Goal: Task Accomplishment & Management: Complete application form

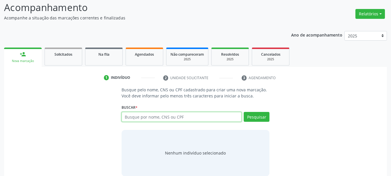
scroll to position [47, 0]
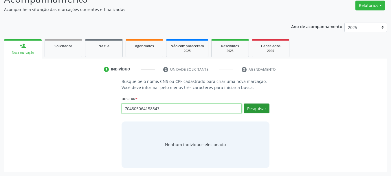
type input "704805064158343"
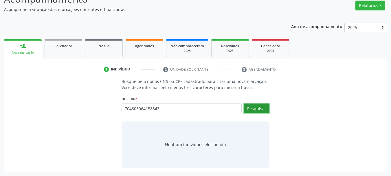
click at [260, 107] on button "Pesquisar" at bounding box center [257, 108] width 26 height 10
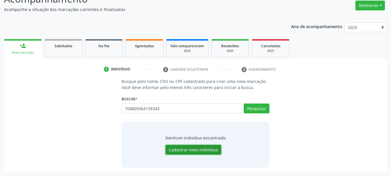
click at [199, 153] on button "Cadastrar novo indivíduo" at bounding box center [194, 150] width 56 height 10
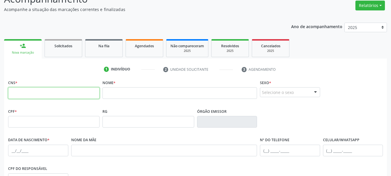
click at [57, 91] on input "text" at bounding box center [53, 93] width 91 height 12
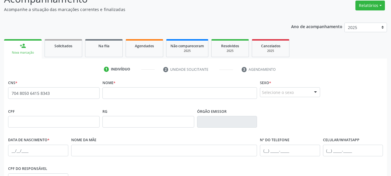
type input "704 8050 6415 8343"
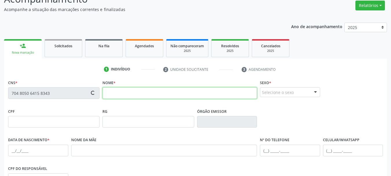
click at [127, 93] on input "text" at bounding box center [179, 93] width 155 height 12
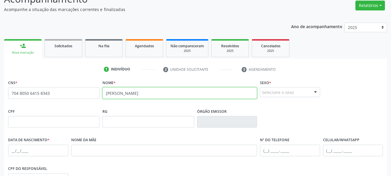
type input "cleide rodrigues da silva"
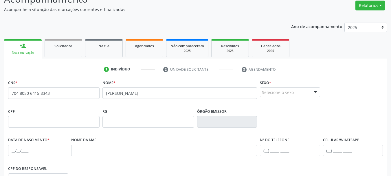
click at [315, 91] on div at bounding box center [315, 92] width 9 height 10
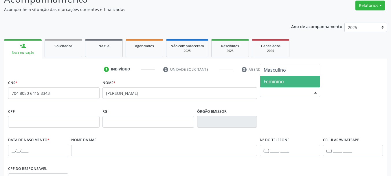
drag, startPoint x: 283, startPoint y: 79, endPoint x: 193, endPoint y: 80, distance: 90.9
click at [283, 80] on span "Feminino" at bounding box center [274, 81] width 20 height 6
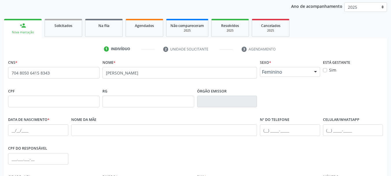
scroll to position [105, 0]
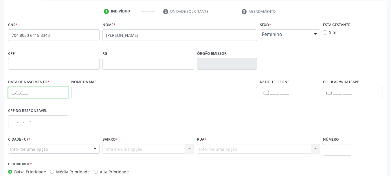
click at [14, 94] on input "text" at bounding box center [38, 93] width 60 height 12
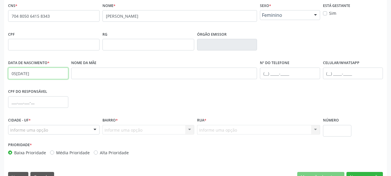
scroll to position [134, 0]
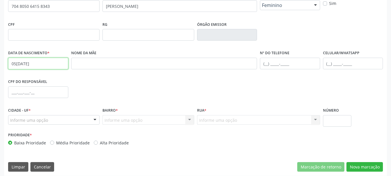
type input "05/06/1975"
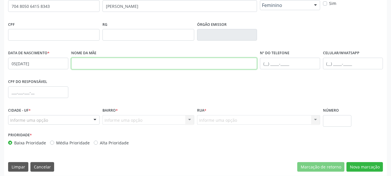
click at [111, 64] on input "text" at bounding box center [164, 64] width 186 height 12
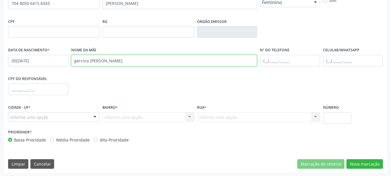
scroll to position [138, 0]
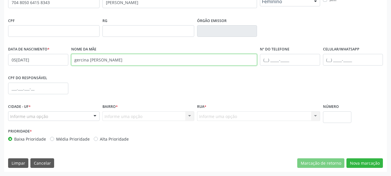
type input "gercina umbelina da silva"
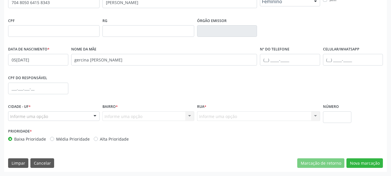
click at [36, 115] on div "Informe uma opção" at bounding box center [53, 116] width 91 height 10
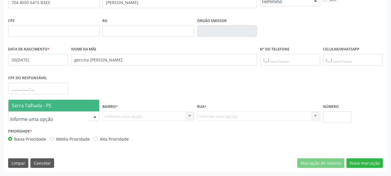
click at [35, 108] on span "Serra Talhada - PE" at bounding box center [32, 105] width 40 height 6
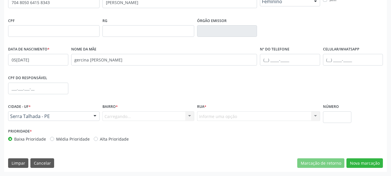
click at [131, 118] on div "Carregando... Nenhum resultado encontrado para: " " Nenhuma opção encontrada. D…" at bounding box center [147, 116] width 91 height 10
click at [129, 118] on div "Carregando... Nenhum resultado encontrado para: " " Nenhuma opção encontrada. D…" at bounding box center [147, 116] width 91 height 10
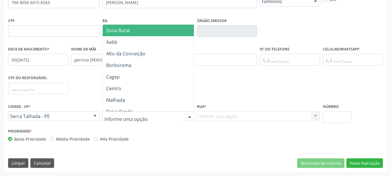
click at [131, 29] on span "Zona Rural" at bounding box center [149, 31] width 93 height 12
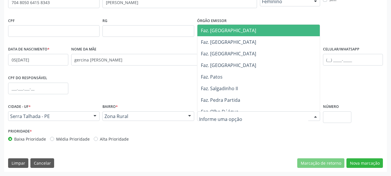
click at [220, 113] on div at bounding box center [258, 116] width 123 height 10
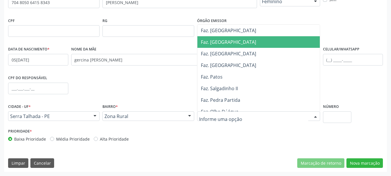
drag, startPoint x: 223, startPoint y: 42, endPoint x: 316, endPoint y: 121, distance: 122.5
click at [223, 42] on span "Faz. [GEOGRAPHIC_DATA]" at bounding box center [228, 42] width 55 height 6
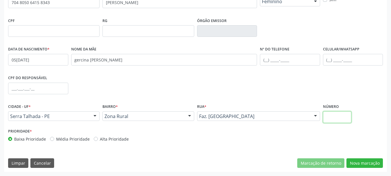
click at [336, 112] on input "text" at bounding box center [337, 117] width 29 height 12
type input "00"
click at [371, 164] on button "Nova marcação" at bounding box center [365, 163] width 36 height 10
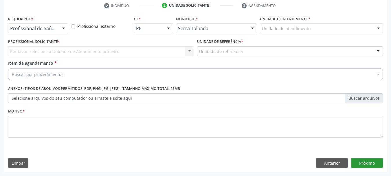
scroll to position [111, 0]
click at [58, 29] on div "Profissional de Saúde Profissional de Saúde Paciente Nenhum resultado encontrad…" at bounding box center [38, 28] width 60 height 10
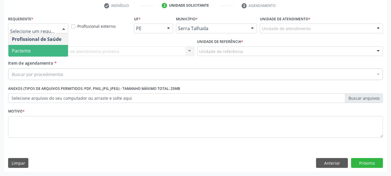
click at [40, 48] on span "Paciente" at bounding box center [38, 51] width 60 height 12
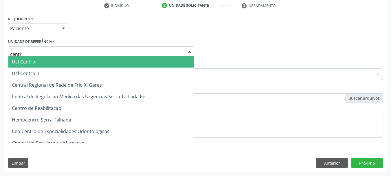
type input "centro"
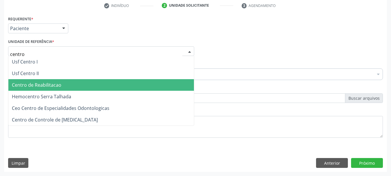
click at [43, 83] on span "Centro de Reabilitacao" at bounding box center [37, 85] width 50 height 6
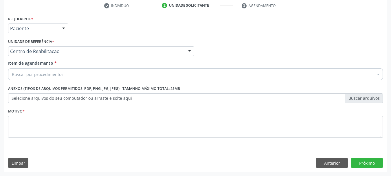
click at [40, 71] on div "Buscar por procedimentos" at bounding box center [195, 74] width 375 height 12
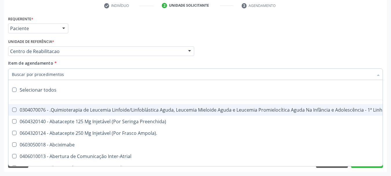
click at [39, 74] on input "Item de agendamento *" at bounding box center [193, 74] width 362 height 12
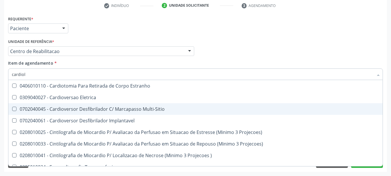
scroll to position [0, 0]
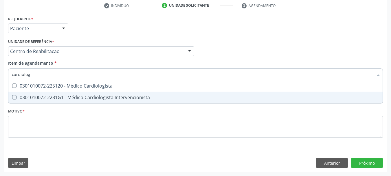
type input "cardiologi"
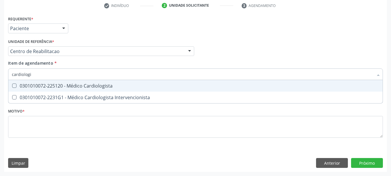
click at [153, 84] on div "0301010072-225120 - Médico Cardiologista" at bounding box center [195, 85] width 367 height 5
checkbox Cardiologista "true"
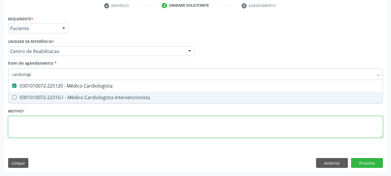
click at [128, 121] on div "Requerente * Paciente Profissional de Saúde Paciente Nenhum resultado encontrad…" at bounding box center [195, 79] width 375 height 131
checkbox Intervencionista "true"
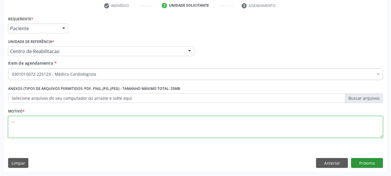
type textarea "..."
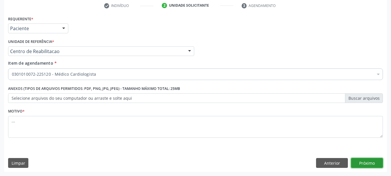
click at [364, 161] on button "Próximo" at bounding box center [367, 163] width 32 height 10
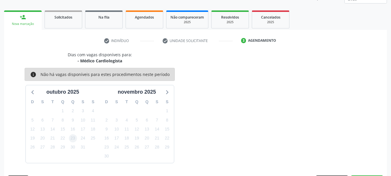
scroll to position [93, 0]
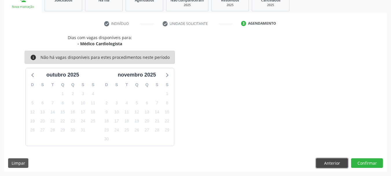
click at [328, 163] on button "Anterior" at bounding box center [332, 163] width 32 height 10
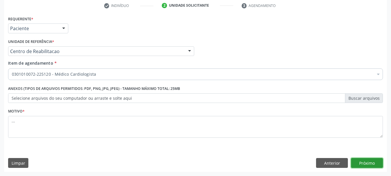
click at [377, 160] on button "Próximo" at bounding box center [367, 163] width 32 height 10
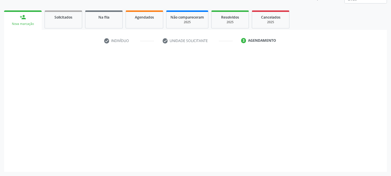
scroll to position [76, 0]
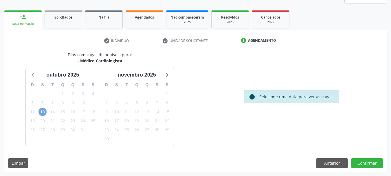
click at [45, 112] on span "13" at bounding box center [43, 112] width 8 height 8
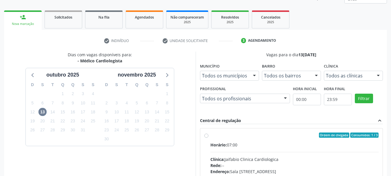
drag, startPoint x: 207, startPoint y: 136, endPoint x: 251, endPoint y: 127, distance: 45.2
click at [210, 136] on label "Ordem de chegada Consumidos: 1 / 3 Horário: 07:00 Clínica: Jaifabio Clinica Car…" at bounding box center [294, 176] width 168 height 89
click at [208, 136] on input "Ordem de chegada Consumidos: 1 / 3 Horário: 07:00 Clínica: Jaifabio Clinica Car…" at bounding box center [206, 134] width 4 height 5
radio input "true"
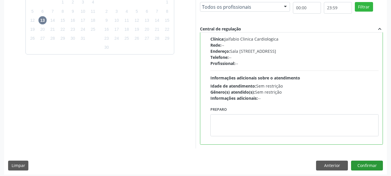
scroll to position [170, 0]
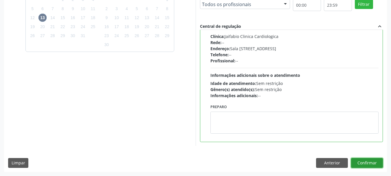
click at [371, 161] on button "Confirmar" at bounding box center [367, 163] width 32 height 10
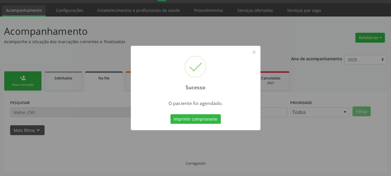
scroll to position [15, 0]
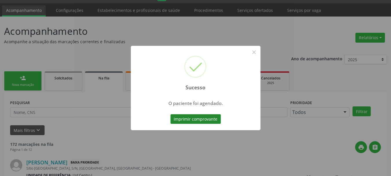
click at [194, 117] on button "Imprimir comprovante" at bounding box center [196, 119] width 50 height 10
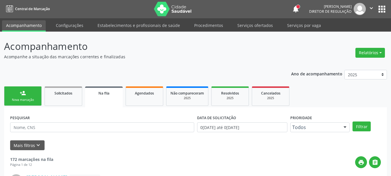
scroll to position [0, 0]
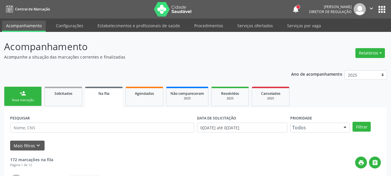
click at [379, 7] on button "apps" at bounding box center [382, 9] width 10 height 10
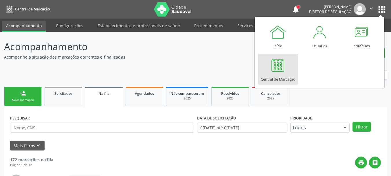
click at [278, 69] on div at bounding box center [277, 64] width 17 height 17
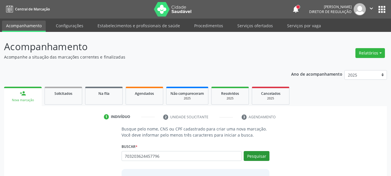
type input "703203624457796"
click at [268, 155] on button "Pesquisar" at bounding box center [257, 156] width 26 height 10
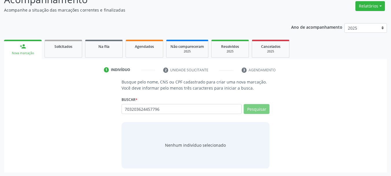
scroll to position [47, 0]
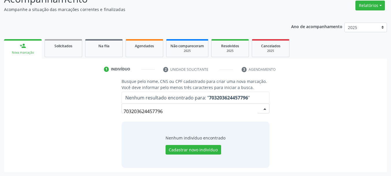
drag, startPoint x: 175, startPoint y: 111, endPoint x: 0, endPoint y: 119, distance: 175.0
click at [0, 119] on div "Acompanhamento Acompanhe a situação das marcações correntes e finalizadas Relat…" at bounding box center [195, 79] width 391 height 191
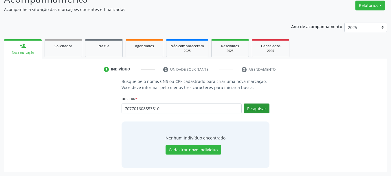
type input "707701608553510"
drag, startPoint x: 261, startPoint y: 109, endPoint x: 249, endPoint y: 111, distance: 11.4
click at [260, 109] on button "Pesquisar" at bounding box center [257, 108] width 26 height 10
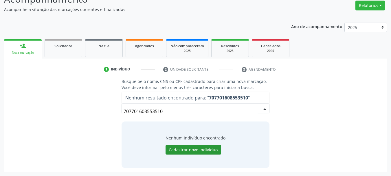
drag, startPoint x: 201, startPoint y: 156, endPoint x: 202, endPoint y: 152, distance: 3.7
click at [202, 152] on div "Nenhum indivíduo encontrado Cadastrar novo indivíduo" at bounding box center [196, 144] width 148 height 46
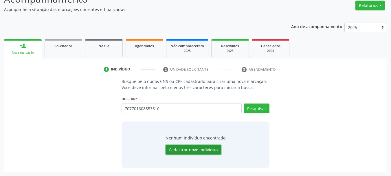
click at [205, 148] on button "Cadastrar novo indivíduo" at bounding box center [194, 150] width 56 height 10
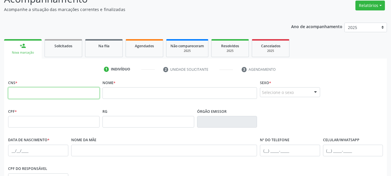
click at [21, 98] on input "text" at bounding box center [53, 93] width 91 height 12
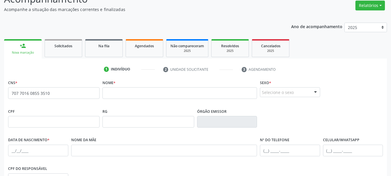
type input "707 7016 0855 3510"
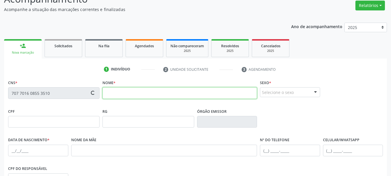
click at [148, 92] on input "text" at bounding box center [179, 93] width 155 height 12
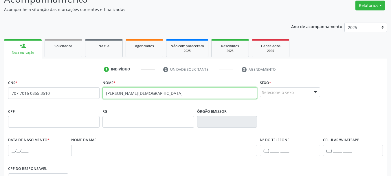
type input "[PERSON_NAME][DEMOGRAPHIC_DATA]"
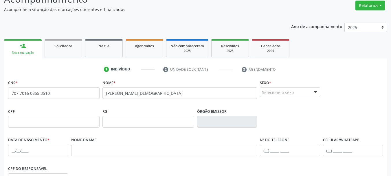
click at [314, 91] on div at bounding box center [315, 92] width 9 height 10
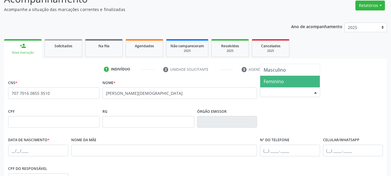
click at [293, 79] on span "Feminino" at bounding box center [290, 82] width 60 height 12
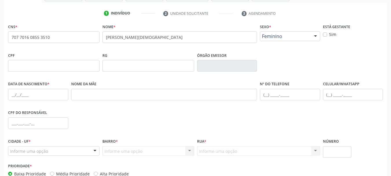
scroll to position [105, 0]
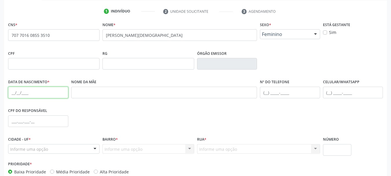
click at [10, 94] on input "text" at bounding box center [38, 93] width 60 height 12
type input "1[DATE]"
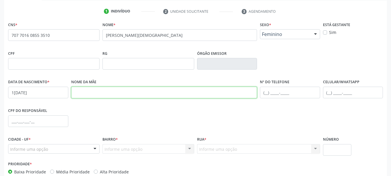
click at [96, 87] on input "text" at bounding box center [164, 93] width 186 height 12
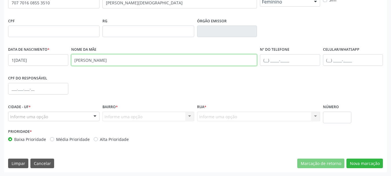
scroll to position [138, 0]
type input "[PERSON_NAME]"
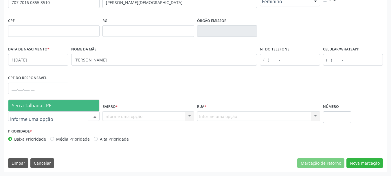
click at [45, 100] on span "Serra Talhada - PE" at bounding box center [53, 106] width 91 height 12
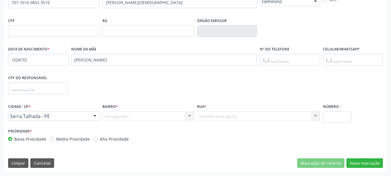
drag, startPoint x: 123, startPoint y: 115, endPoint x: 120, endPoint y: 106, distance: 9.6
click at [123, 114] on div "Carregando... Nenhum resultado encontrado para: " " Nenhuma opção encontrada. D…" at bounding box center [147, 116] width 91 height 10
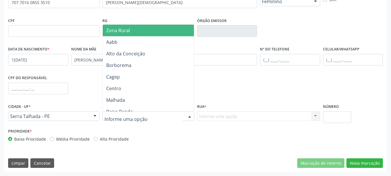
click at [124, 28] on span "Zona Rural" at bounding box center [118, 30] width 24 height 6
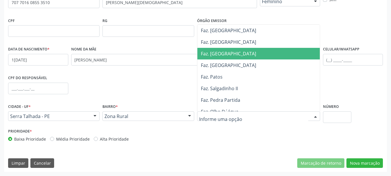
click at [220, 46] on span "Faz. [GEOGRAPHIC_DATA]" at bounding box center [259, 42] width 125 height 12
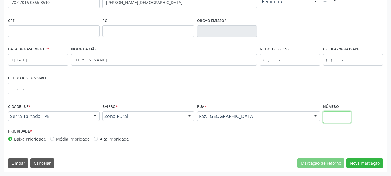
click at [340, 114] on input "text" at bounding box center [337, 117] width 29 height 12
type input "00"
click at [360, 160] on button "Nova marcação" at bounding box center [365, 163] width 36 height 10
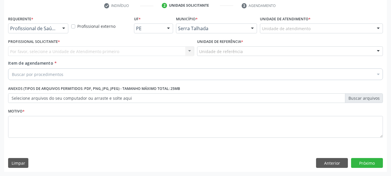
scroll to position [111, 0]
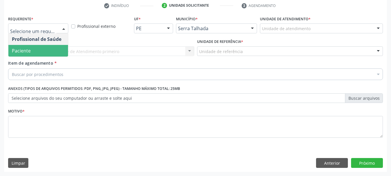
click at [31, 56] on span "Paciente" at bounding box center [38, 51] width 60 height 12
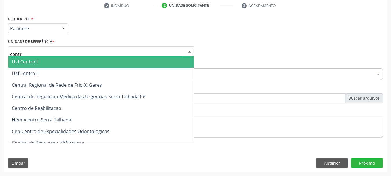
type input "centro"
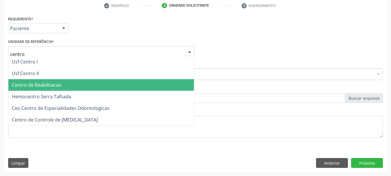
drag, startPoint x: 66, startPoint y: 86, endPoint x: 61, endPoint y: 81, distance: 7.8
click at [66, 86] on span "Centro de Reabilitacao" at bounding box center [101, 85] width 186 height 12
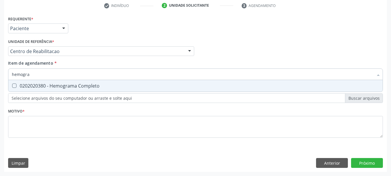
type input "hemogram"
click at [70, 86] on div "0202020380 - Hemograma Completo" at bounding box center [195, 85] width 367 height 5
checkbox Completo "true"
type input "hemog"
checkbox Completo "false"
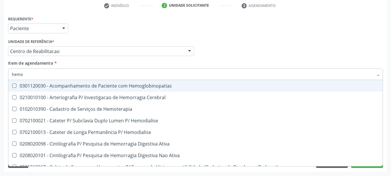
type input "hem"
checkbox Completo "false"
checkbox Elástica "true"
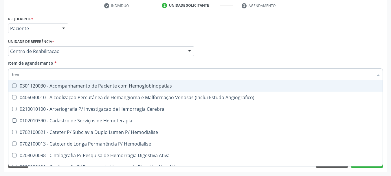
type input "he"
checkbox Completo "false"
checkbox Orgaos "true"
type input "h"
checkbox Orgaos "false"
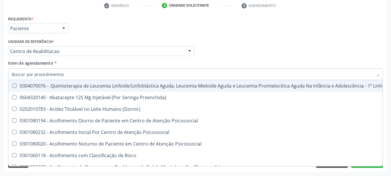
checkbox Completo "false"
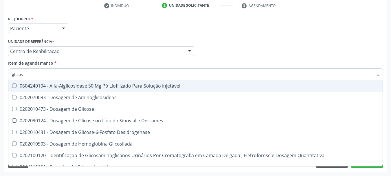
type input "glicose"
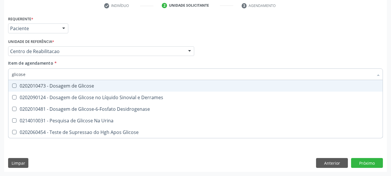
click at [79, 83] on div "0202010473 - Dosagem de Glicose" at bounding box center [195, 85] width 367 height 5
checkbox Glicose "true"
type input "glicos"
checkbox Glicose "false"
checkbox Desidrogenase "true"
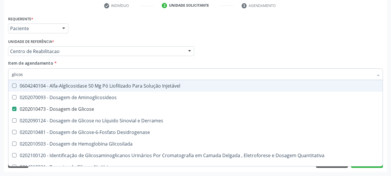
type input "glico"
checkbox Glicose "false"
checkbox Glicosilada "true"
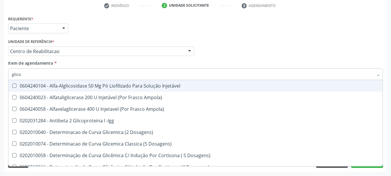
type input "glic"
checkbox Dosagens\) "false"
type input "gli"
checkbox Glicose "false"
checkbox Glicosilada "true"
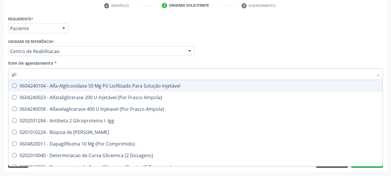
type input "gl"
checkbox Glicose "false"
type input "g"
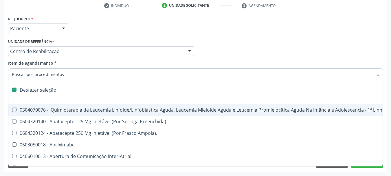
type input "g"
checkbox Linear "true"
type input "gl"
checkbox Aparentado "true"
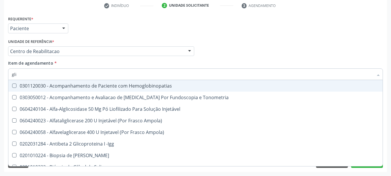
type input "glic"
checkbox Campimetria\) "true"
checkbox \(Confirmatorio\) "false"
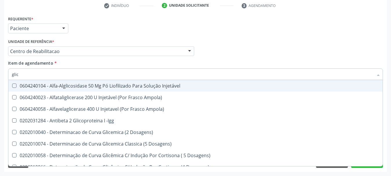
type input "glico"
checkbox Dosagens\) "true"
checkbox Glicose "false"
type input "glicos"
checkbox Ampola\) "true"
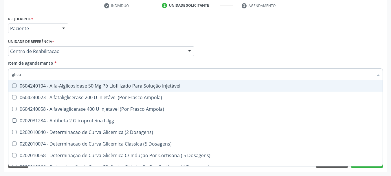
checkbox Dosagens\) "false"
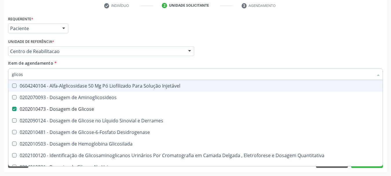
type input "glicosi"
checkbox Glicose "false"
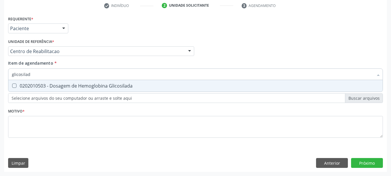
type input "glicosilada"
click at [78, 84] on div "0202010503 - Dosagem de Hemoglobina Glicosilada" at bounding box center [195, 85] width 367 height 5
checkbox Glicosilada "true"
type input "glicosi"
checkbox Glicosilada "false"
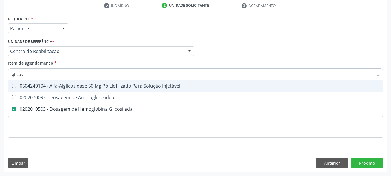
type input "glico"
checkbox Glicosilada "false"
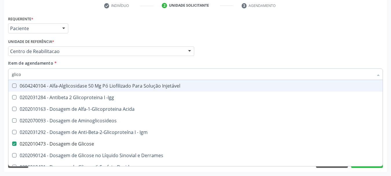
type input "glic"
checkbox Glicose "false"
checkbox Glicosilada "false"
checkbox Glicose "true"
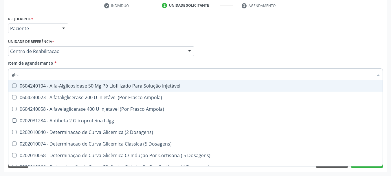
type input "gli"
checkbox Glicose "false"
checkbox Quantitativa "true"
type input "gl"
checkbox Glicosilada "false"
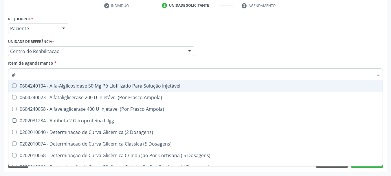
checkbox Quantitativa "false"
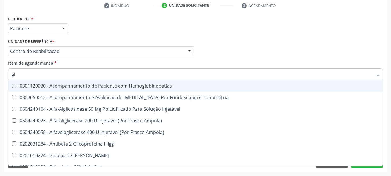
type input "g"
checkbox Glicose "false"
checkbox Glicosilada "false"
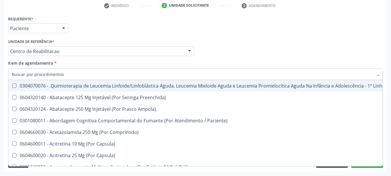
checkbox Glicose "false"
checkbox Glicosilada "false"
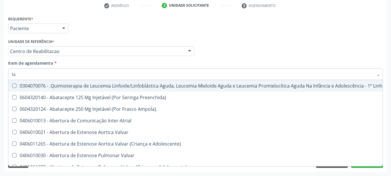
type input "tap"
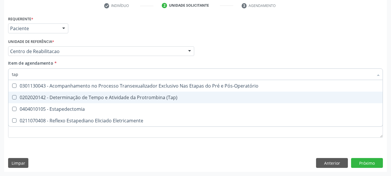
click at [77, 97] on div "0202020142 - Determinação de Tempo e Atividade da Protrombina (Tap)" at bounding box center [195, 97] width 367 height 5
checkbox \(Tap\) "true"
type input "ta"
checkbox \(Tap\) "false"
type input "t"
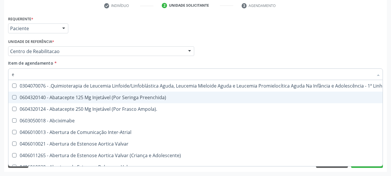
type input "em"
checkbox Sacroiliacas "true"
checkbox Ossea\) "true"
checkbox Lineares "true"
checkbox Lesões "true"
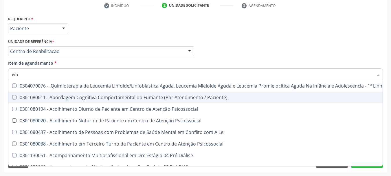
type input "emp"
checkbox Congênita\ "true"
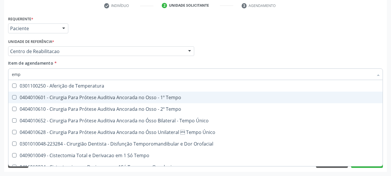
type input "empo"
checkbox Ativada\) "true"
checkbox \(Tap\) "false"
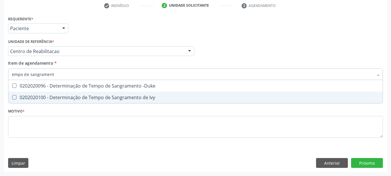
type input "empo de sangramento"
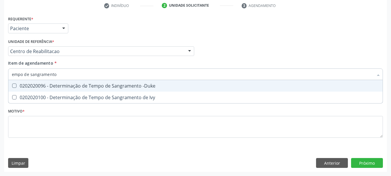
click at [98, 80] on span "0202020096 - Determinação de Tempo de Sangramento -Duke" at bounding box center [195, 86] width 374 height 12
checkbox -Duke "true"
type input "empo de"
checkbox -Duke "false"
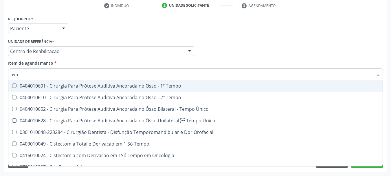
type input "e"
checkbox -Duke "false"
checkbox Ivy "false"
checkbox \(Tap\) "false"
checkbox Endocardico "false"
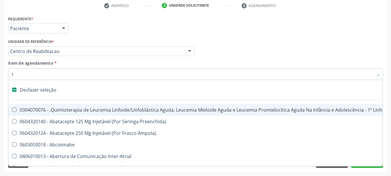
type input "te"
checkbox Drenavel "true"
checkbox Ginecológica "true"
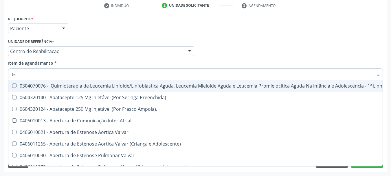
type input "tem"
checkbox Fígado "true"
checkbox Terapêuticas\)\ "true"
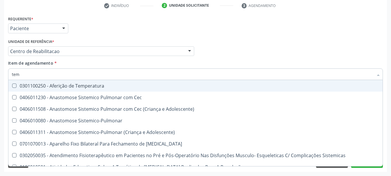
type input "temp"
checkbox Esporotricose\ "true"
checkbox Visceral\ "true"
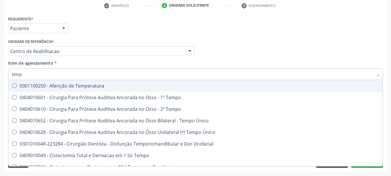
type input "tempo"
checkbox Euglobulina "true"
checkbox -Duke "false"
checkbox Ativada\) "true"
checkbox \(Tap\) "false"
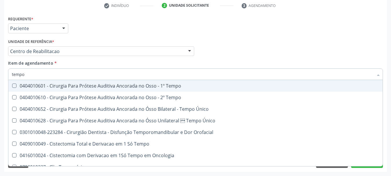
type input "tempo d"
checkbox Único "true"
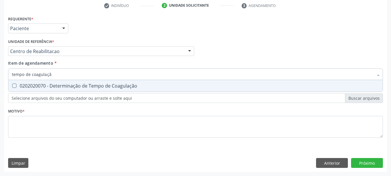
type input "tempo de coagulação"
click at [97, 91] on span "0202020070 - Determinação de Tempo de Coagulação" at bounding box center [195, 86] width 374 height 12
checkbox Coagulação "true"
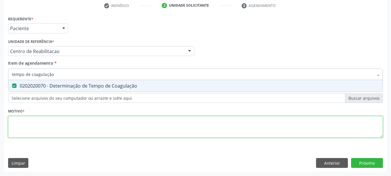
click at [62, 125] on div "Requerente * Paciente Profissional de Saúde Paciente Nenhum resultado encontrad…" at bounding box center [195, 79] width 375 height 131
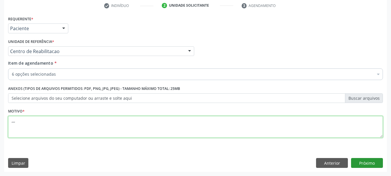
type textarea ",,,,"
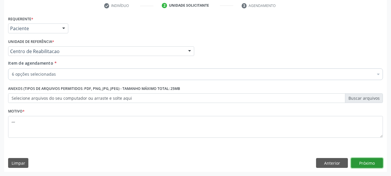
click at [373, 158] on button "Próximo" at bounding box center [367, 163] width 32 height 10
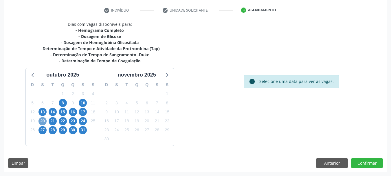
click at [44, 120] on span "20" at bounding box center [43, 121] width 8 height 8
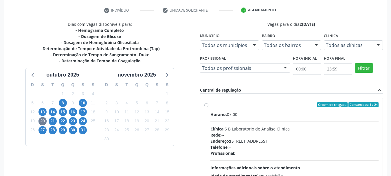
click at [210, 105] on label "Ordem de chegada Consumidos: 1 / 24 Horário: 07:00 Clínica: S B Laboratorio de …" at bounding box center [294, 146] width 168 height 89
click at [206, 105] on input "Ordem de chegada Consumidos: 1 / 24 Horário: 07:00 Clínica: S B Laboratorio de …" at bounding box center [206, 104] width 4 height 5
radio input "true"
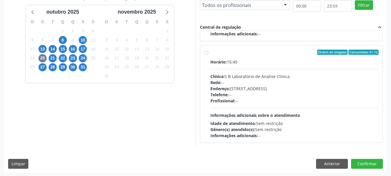
scroll to position [170, 0]
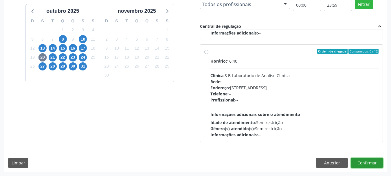
click at [369, 167] on button "Confirmar" at bounding box center [367, 163] width 32 height 10
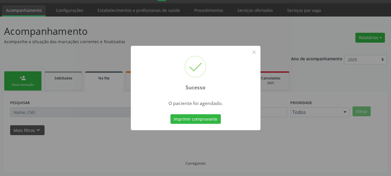
scroll to position [15, 0]
click at [208, 120] on button "Imprimir comprovante" at bounding box center [196, 119] width 50 height 10
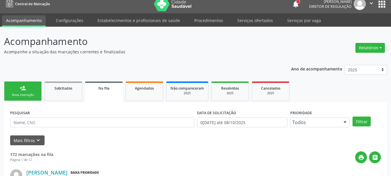
scroll to position [0, 0]
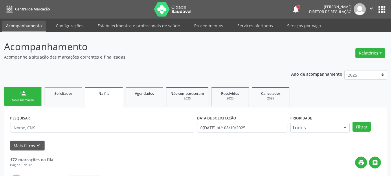
click at [377, 10] on button "apps" at bounding box center [382, 9] width 10 height 10
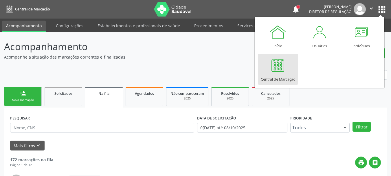
click at [281, 66] on div at bounding box center [277, 64] width 17 height 17
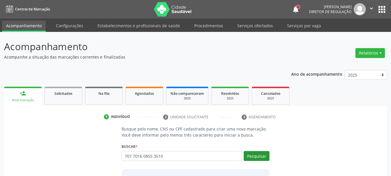
type input "707 7016 0855 3510"
click at [255, 159] on button "Pesquisar" at bounding box center [257, 156] width 26 height 10
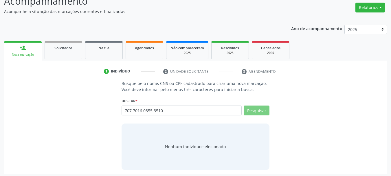
scroll to position [47, 0]
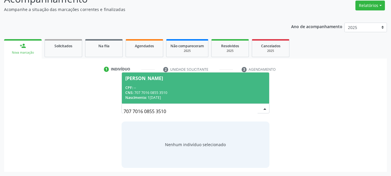
click at [160, 93] on div "CNS: 707 7016 0855 3510" at bounding box center [195, 92] width 141 height 5
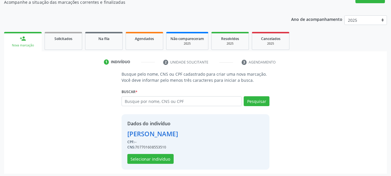
scroll to position [56, 0]
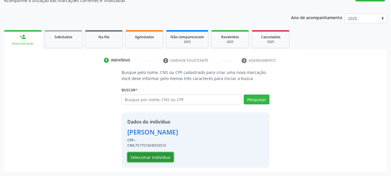
click at [157, 155] on button "Selecionar indivíduo" at bounding box center [150, 157] width 46 height 10
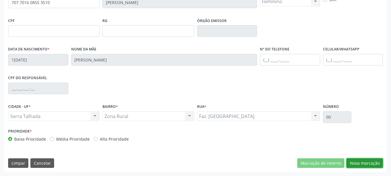
drag, startPoint x: 365, startPoint y: 165, endPoint x: 287, endPoint y: 148, distance: 79.9
click at [364, 165] on button "Nova marcação" at bounding box center [365, 163] width 36 height 10
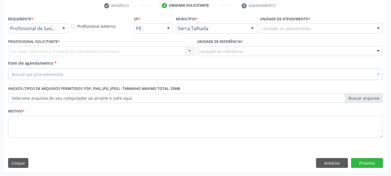
scroll to position [111, 0]
drag, startPoint x: 43, startPoint y: 30, endPoint x: 42, endPoint y: 37, distance: 7.1
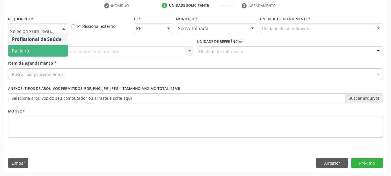
click at [37, 50] on span "Paciente" at bounding box center [38, 51] width 60 height 12
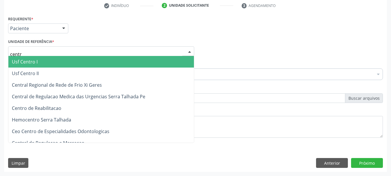
type input "centro"
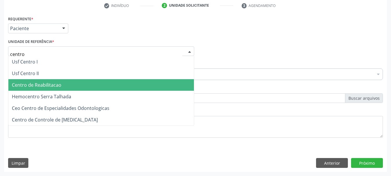
click at [36, 88] on span "Centro de Reabilitacao" at bounding box center [37, 85] width 50 height 6
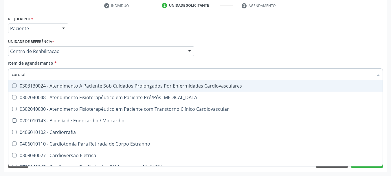
type input "cardiolo"
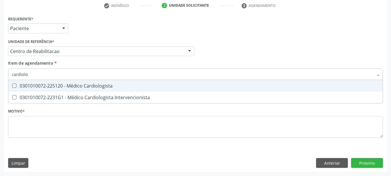
drag, startPoint x: 72, startPoint y: 86, endPoint x: 69, endPoint y: 96, distance: 10.6
click at [71, 87] on div "0301010072-225120 - Médico Cardiologista" at bounding box center [195, 85] width 367 height 5
checkbox Cardiologista "true"
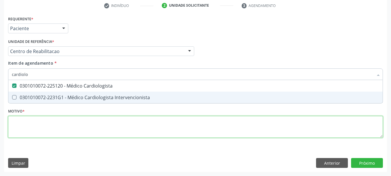
click at [54, 123] on div "Requerente * Paciente Profissional de Saúde Paciente Nenhum resultado encontrad…" at bounding box center [195, 79] width 375 height 131
checkbox Intervencionista "true"
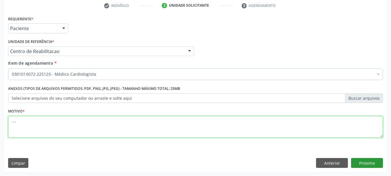
type textarea "...."
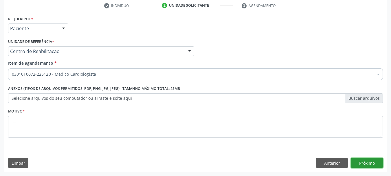
click at [364, 161] on button "Próximo" at bounding box center [367, 163] width 32 height 10
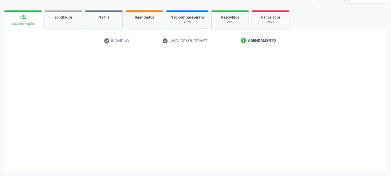
scroll to position [76, 0]
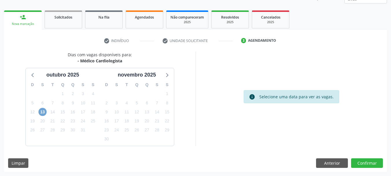
drag, startPoint x: 39, startPoint y: 110, endPoint x: 48, endPoint y: 115, distance: 10.4
click at [38, 111] on div "13" at bounding box center [43, 111] width 10 height 9
click at [40, 112] on span "13" at bounding box center [43, 112] width 8 height 8
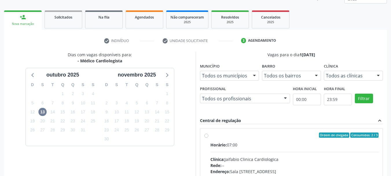
click at [209, 135] on div "Ordem de chegada Consumidos: 2 / 3 Horário: 07:00 Clínica: Jaifabio Clinica Car…" at bounding box center [291, 176] width 175 height 89
radio input "true"
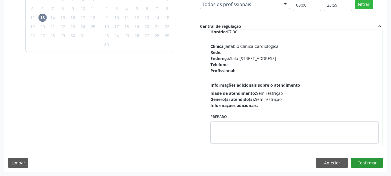
scroll to position [29, 0]
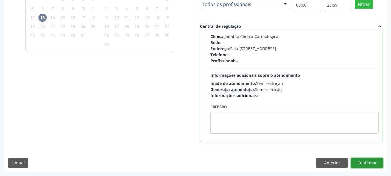
click at [373, 161] on button "Confirmar" at bounding box center [367, 163] width 32 height 10
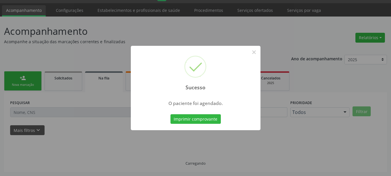
scroll to position [15, 0]
click at [198, 124] on div "Imprimir comprovante Cancel" at bounding box center [195, 119] width 53 height 12
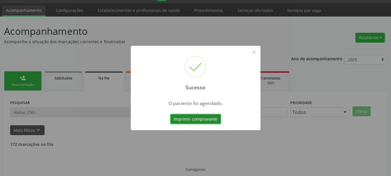
click at [198, 120] on button "Imprimir comprovante" at bounding box center [196, 119] width 50 height 10
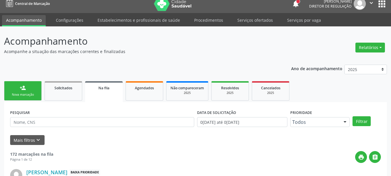
scroll to position [0, 0]
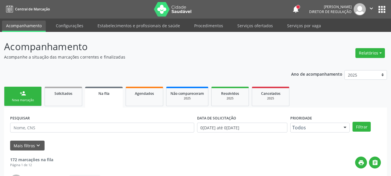
click at [380, 10] on button "apps" at bounding box center [382, 9] width 10 height 10
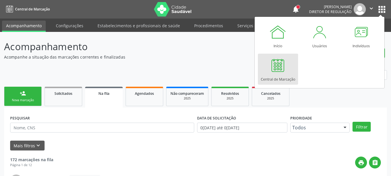
click at [281, 79] on div "Central de Marcação" at bounding box center [278, 78] width 34 height 8
